Goal: Task Accomplishment & Management: Use online tool/utility

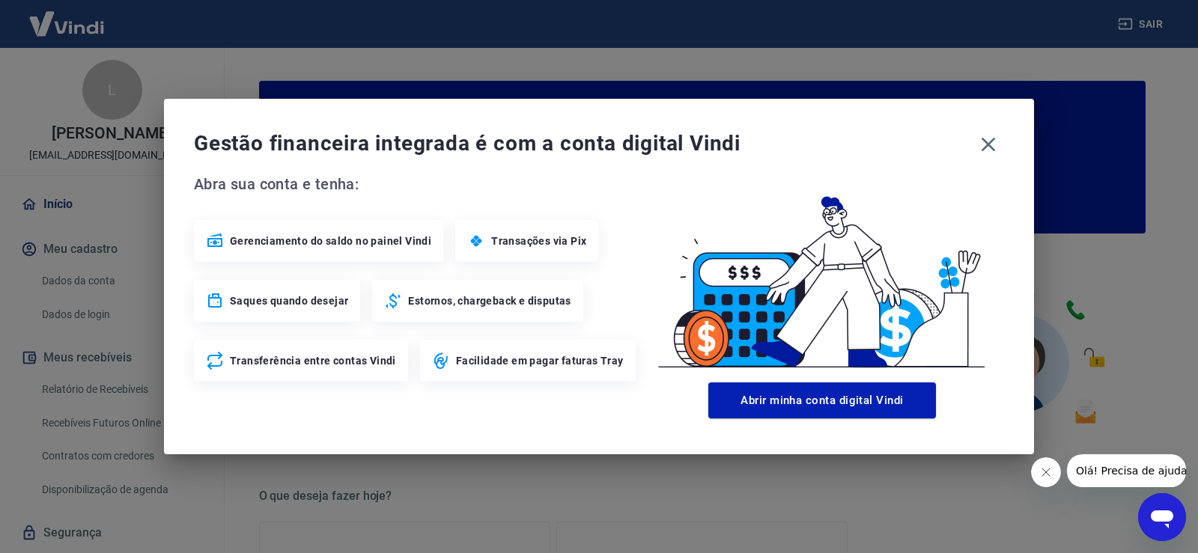
drag, startPoint x: 980, startPoint y: 145, endPoint x: 935, endPoint y: 186, distance: 61.0
click at [980, 145] on icon "button" at bounding box center [988, 144] width 24 height 24
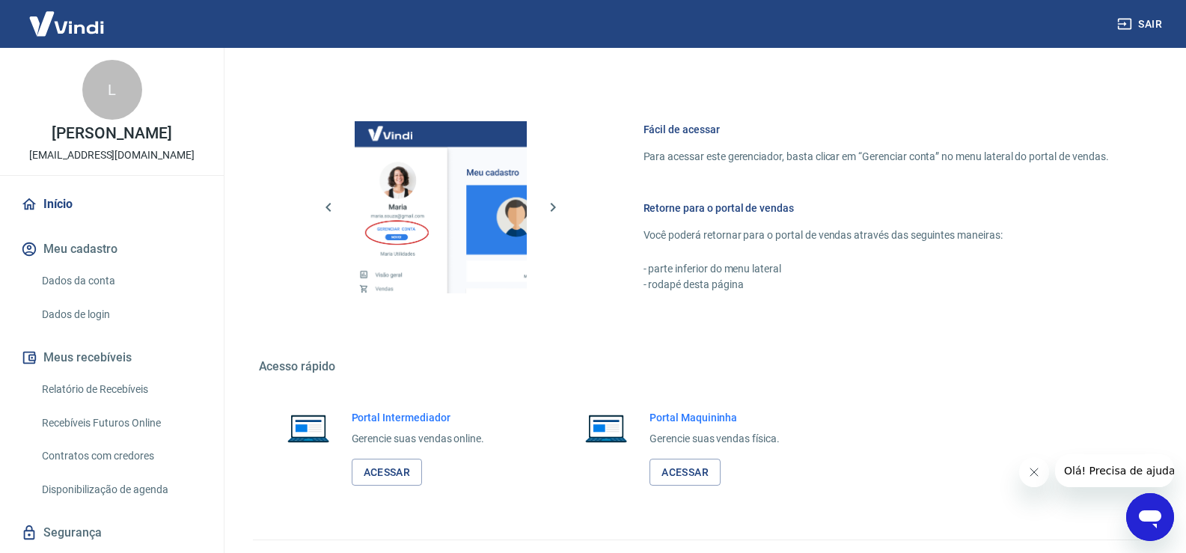
scroll to position [769, 0]
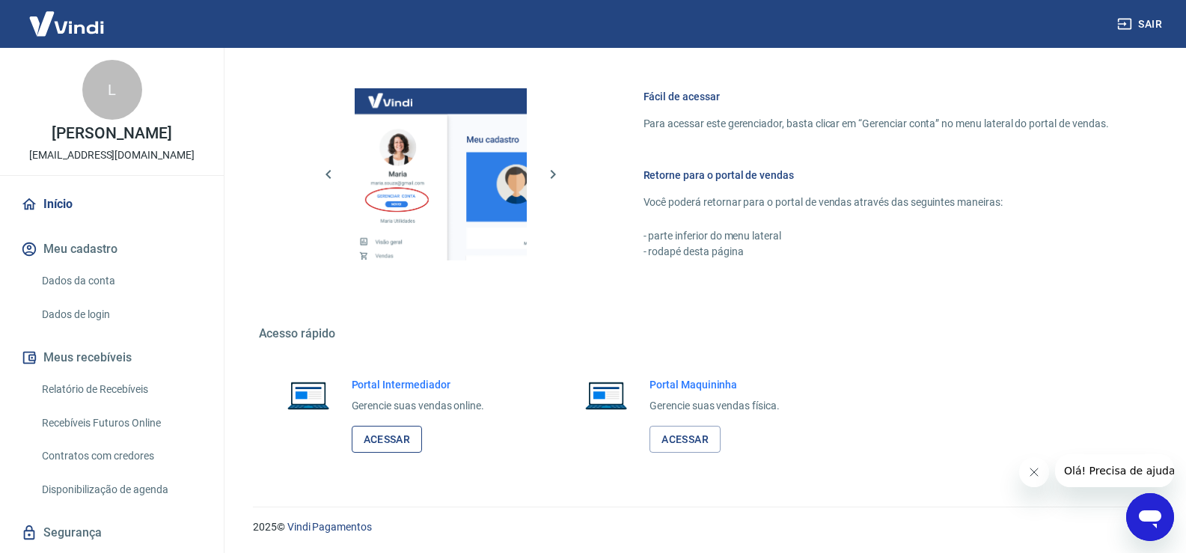
click at [387, 440] on link "Acessar" at bounding box center [387, 440] width 71 height 28
click at [88, 385] on link "Relatório de Recebíveis" at bounding box center [121, 389] width 170 height 31
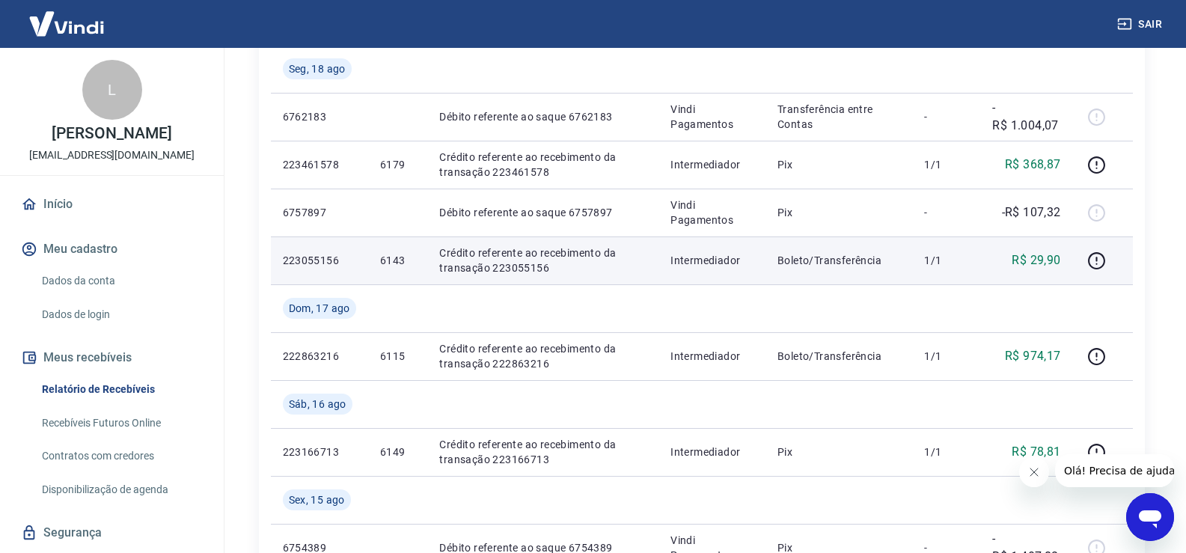
scroll to position [350, 0]
